Goal: Information Seeking & Learning: Understand process/instructions

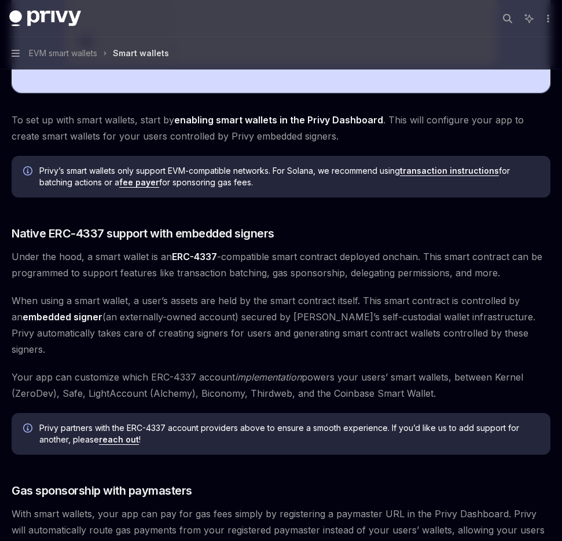
scroll to position [606, 0]
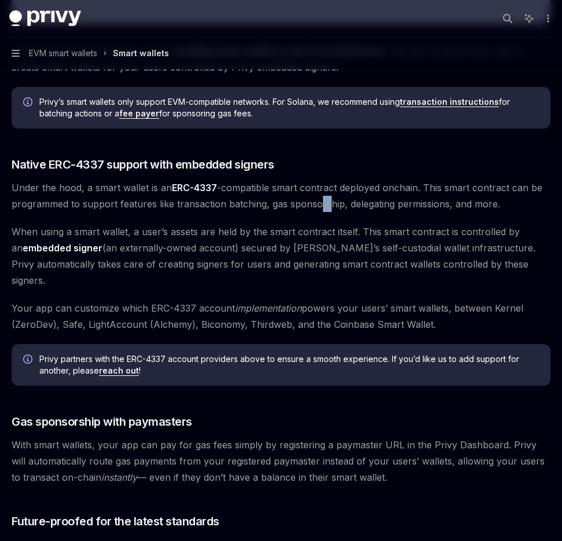
drag, startPoint x: 326, startPoint y: 198, endPoint x: 318, endPoint y: 199, distance: 8.2
click at [318, 199] on span "Under the hood, a smart wallet is an ERC-4337 -compatible smart contract deploy…" at bounding box center [281, 196] width 539 height 32
click at [317, 199] on span "Under the hood, a smart wallet is an ERC-4337 -compatible smart contract deploy…" at bounding box center [281, 196] width 539 height 32
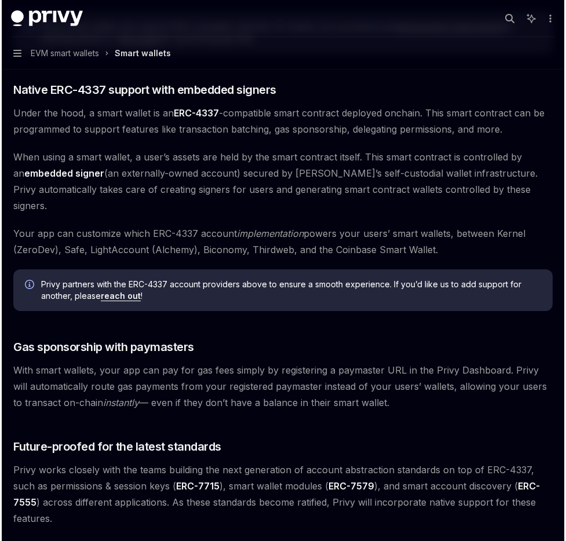
scroll to position [710, 0]
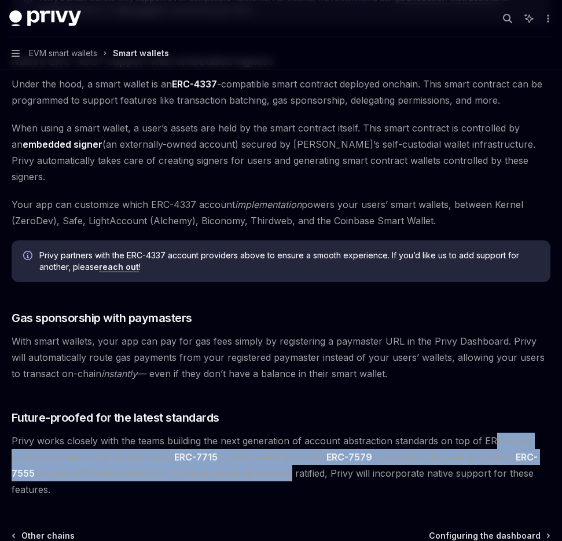
drag, startPoint x: 488, startPoint y: 425, endPoint x: 261, endPoint y: 452, distance: 228.6
click at [261, 452] on span "Privy works closely with the teams building the next generation of account abst…" at bounding box center [281, 465] width 539 height 65
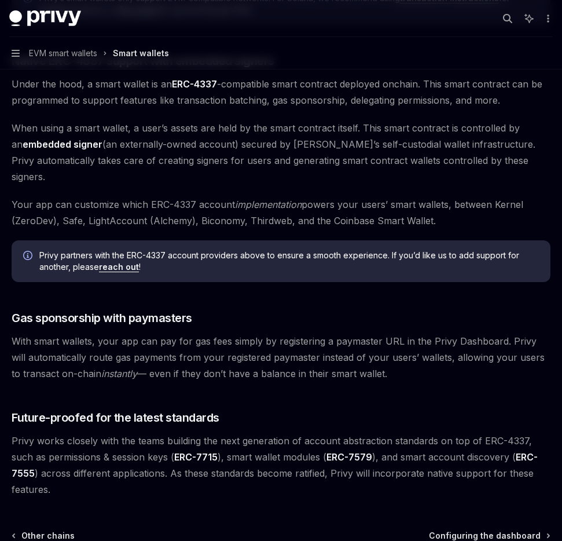
type textarea "*"
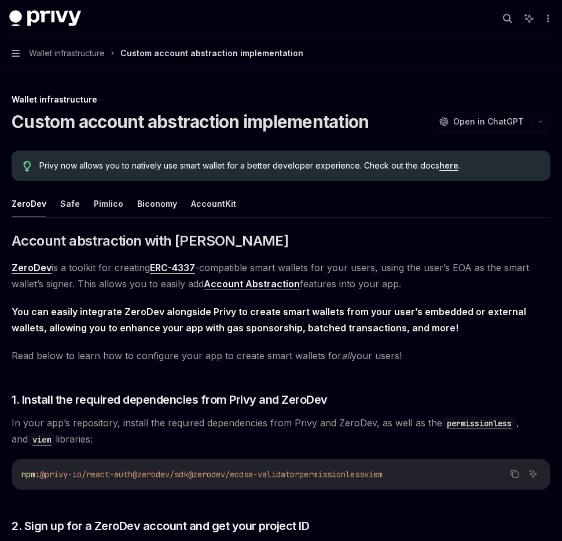
click at [80, 202] on ul "ZeroDev Safe Pimlico Biconomy AccountKit" at bounding box center [281, 204] width 539 height 28
click at [98, 207] on button "Pimlico" at bounding box center [109, 203] width 30 height 27
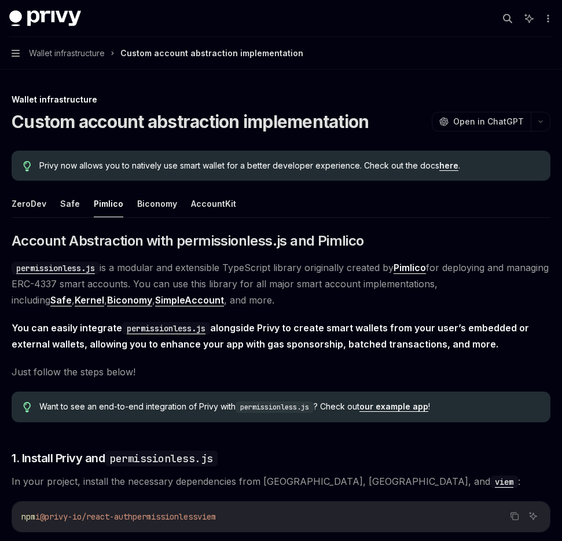
click at [401, 272] on strong "Pimlico" at bounding box center [410, 268] width 32 height 12
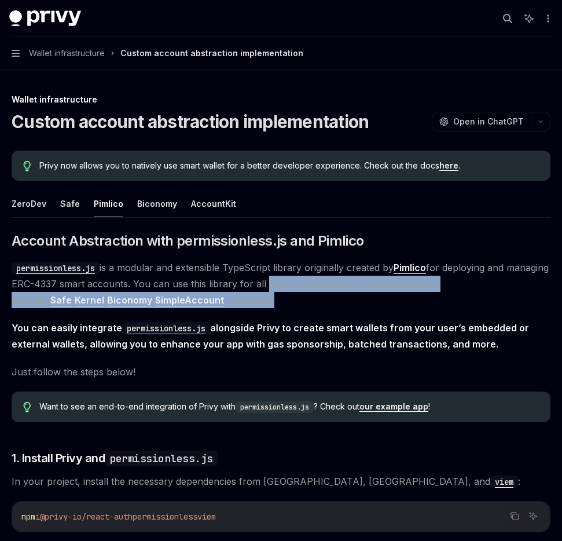
drag, startPoint x: 306, startPoint y: 283, endPoint x: 311, endPoint y: 319, distance: 36.8
click at [311, 320] on span "You can easily integrate permissionless.js alongside Privy to create smart wall…" at bounding box center [281, 336] width 539 height 32
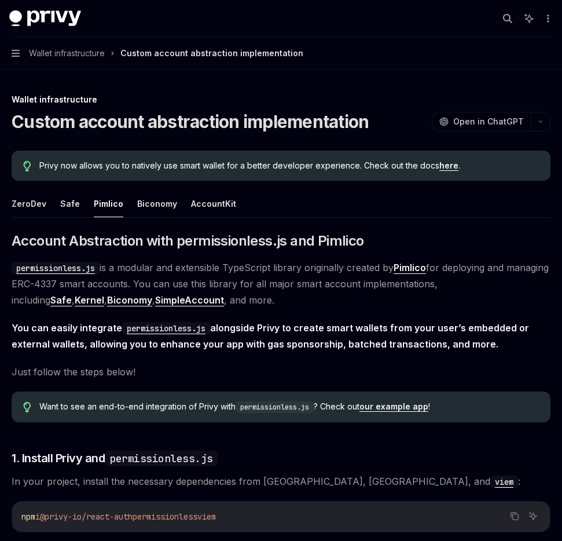
type textarea "*"
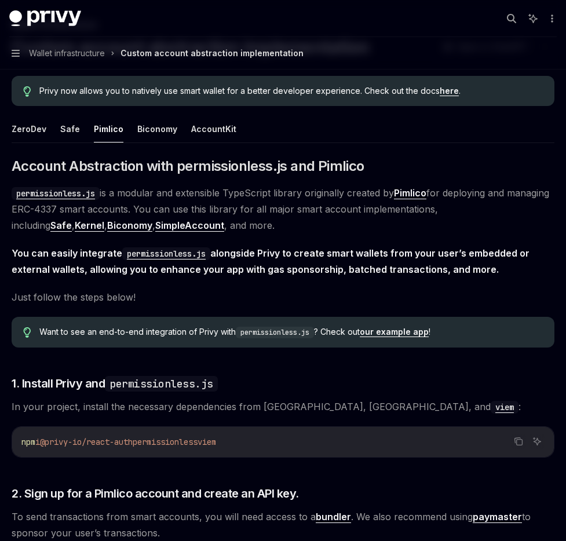
scroll to position [76, 0]
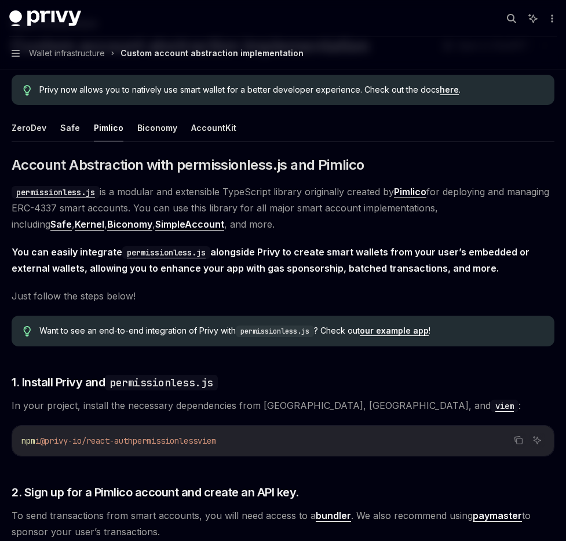
click at [295, 248] on strong "You can easily integrate permissionless.js alongside Privy to create smart wall…" at bounding box center [271, 260] width 518 height 28
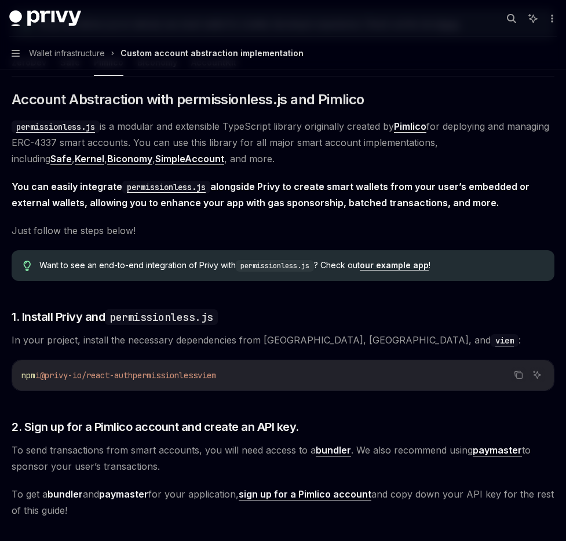
scroll to position [141, 0]
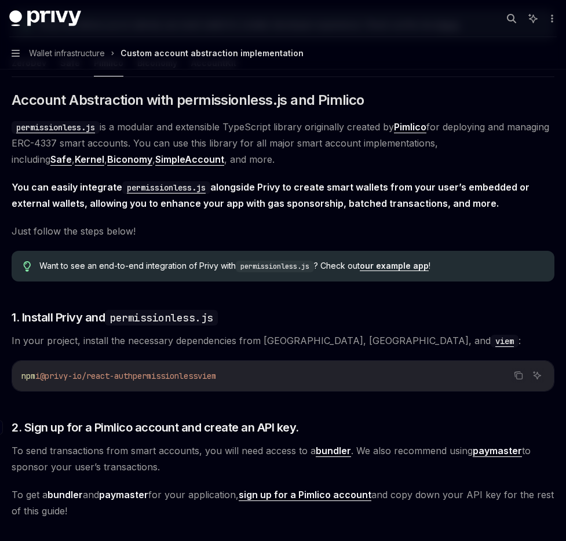
click at [202, 421] on span "2. Sign up for a Pimlico account and create an API key." at bounding box center [155, 427] width 287 height 16
